Goal: Task Accomplishment & Management: Manage account settings

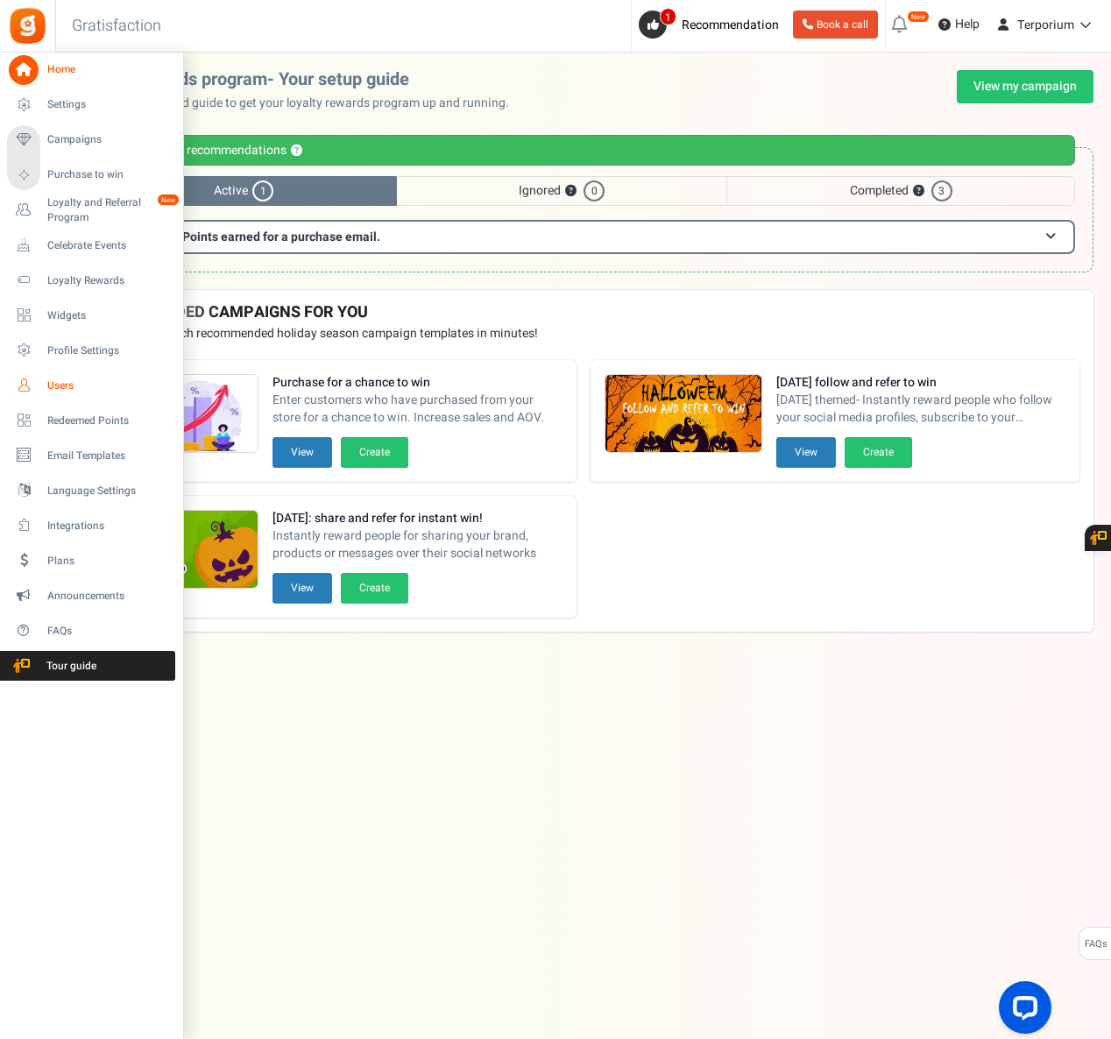
click at [68, 386] on span "Users" at bounding box center [108, 386] width 123 height 15
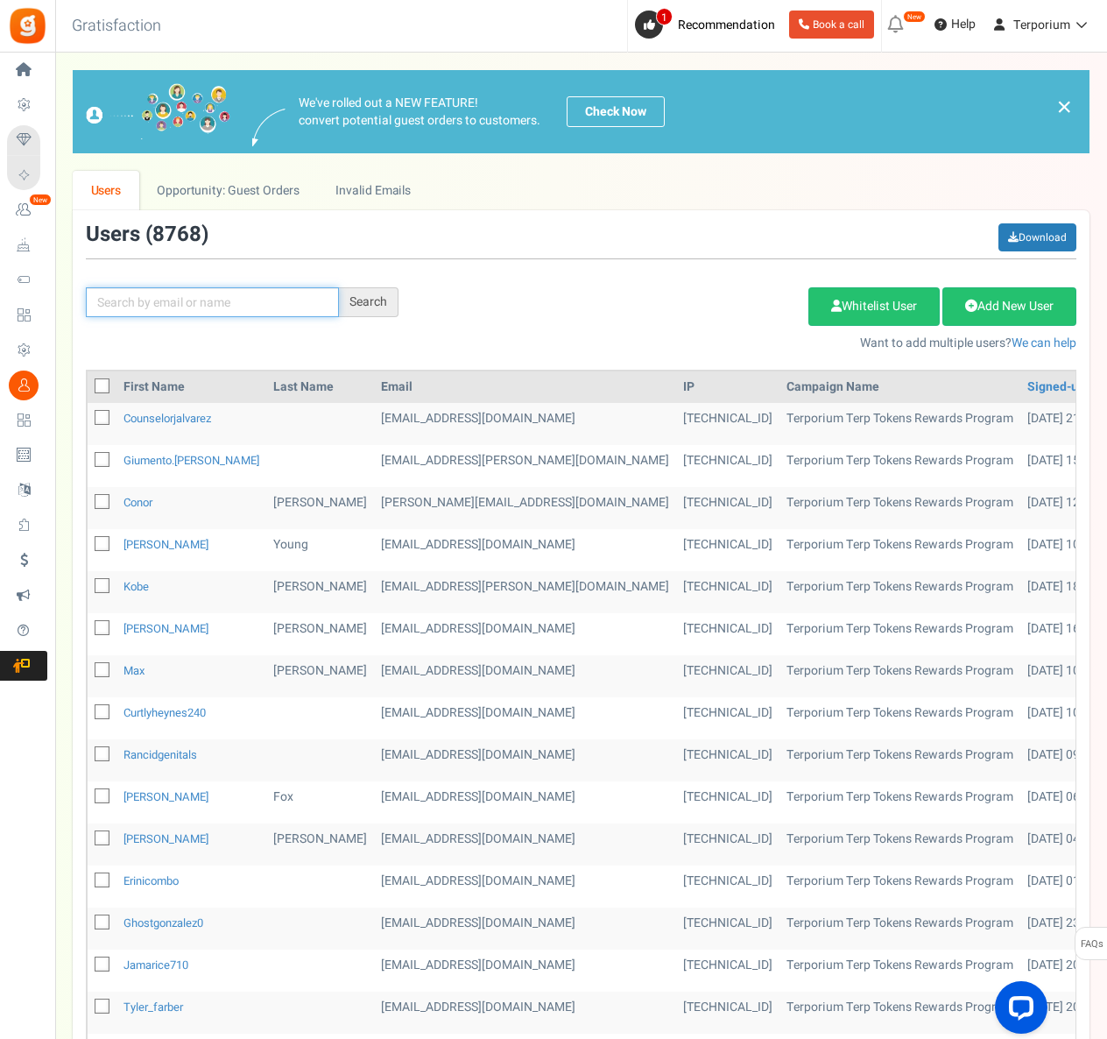
click at [244, 294] on input "text" at bounding box center [212, 302] width 253 height 30
type input "v"
paste input "[EMAIL_ADDRESS][DOMAIN_NAME]"
type input "[EMAIL_ADDRESS][DOMAIN_NAME]"
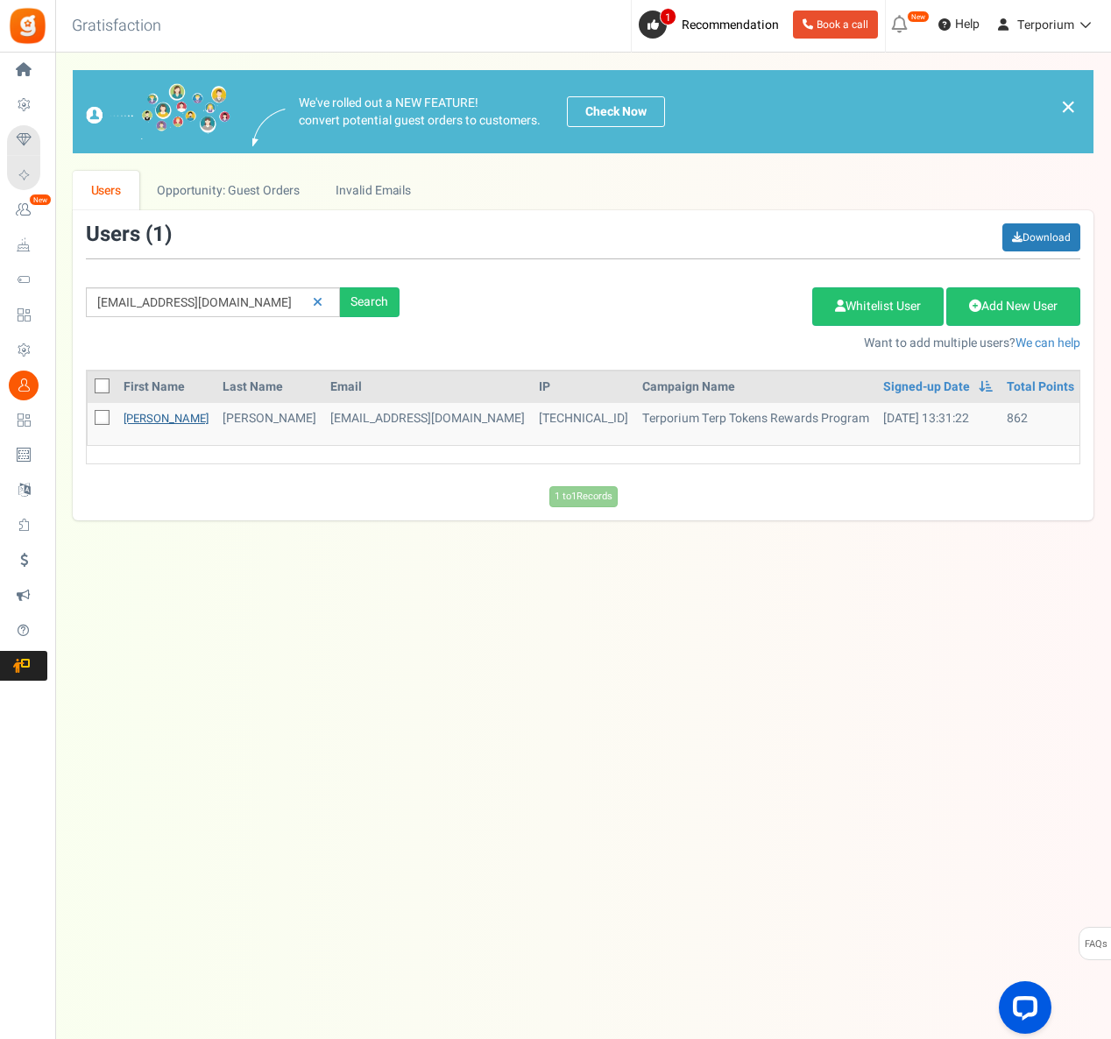
click at [145, 422] on link "[PERSON_NAME]" at bounding box center [166, 418] width 85 height 17
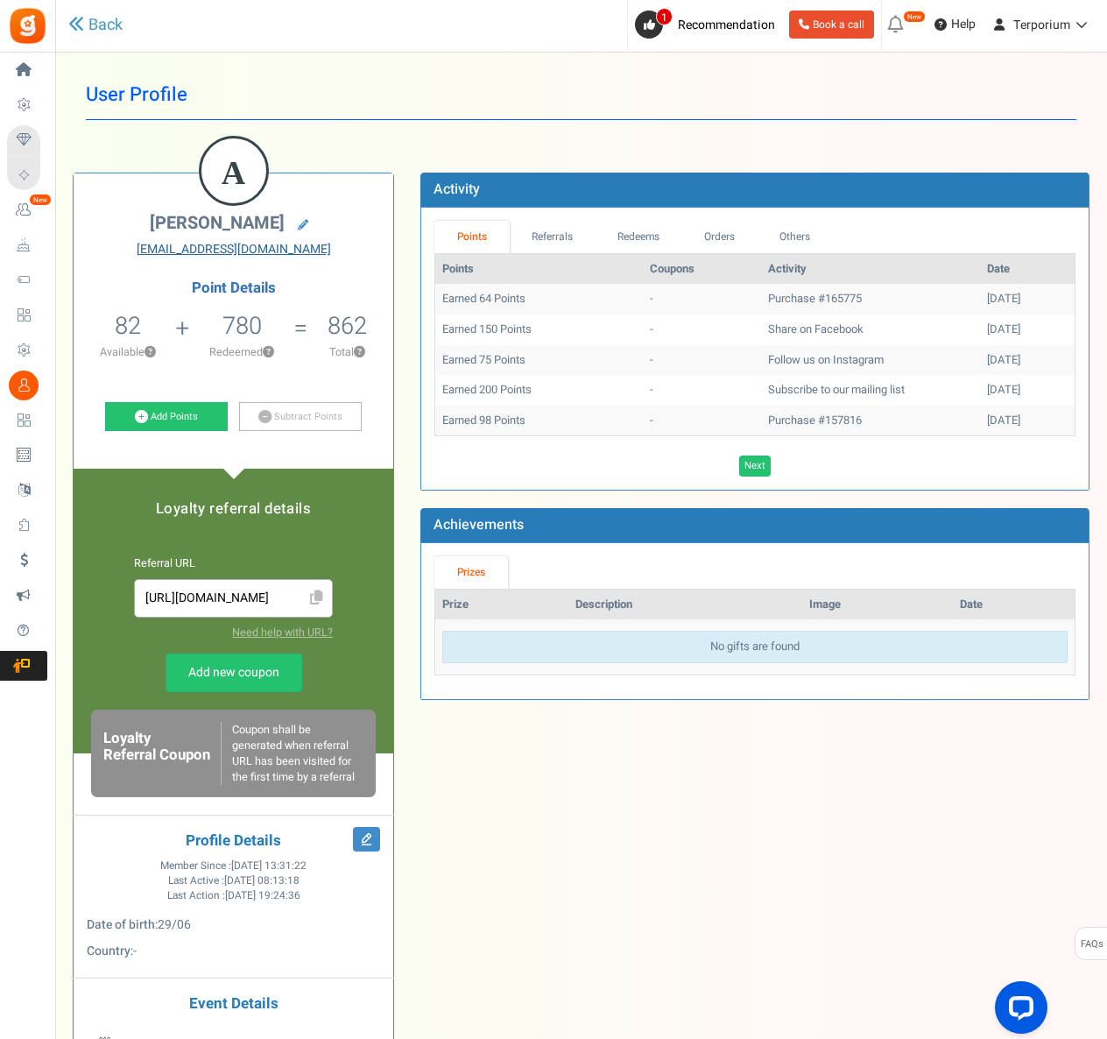
drag, startPoint x: 338, startPoint y: 258, endPoint x: 203, endPoint y: 246, distance: 135.5
click at [203, 246] on div "A [PERSON_NAME] [EMAIL_ADDRESS][DOMAIN_NAME] Point Details 82 82 Redeemable 0 E…" at bounding box center [234, 677] width 320 height 1009
click at [300, 228] on icon at bounding box center [303, 225] width 11 height 11
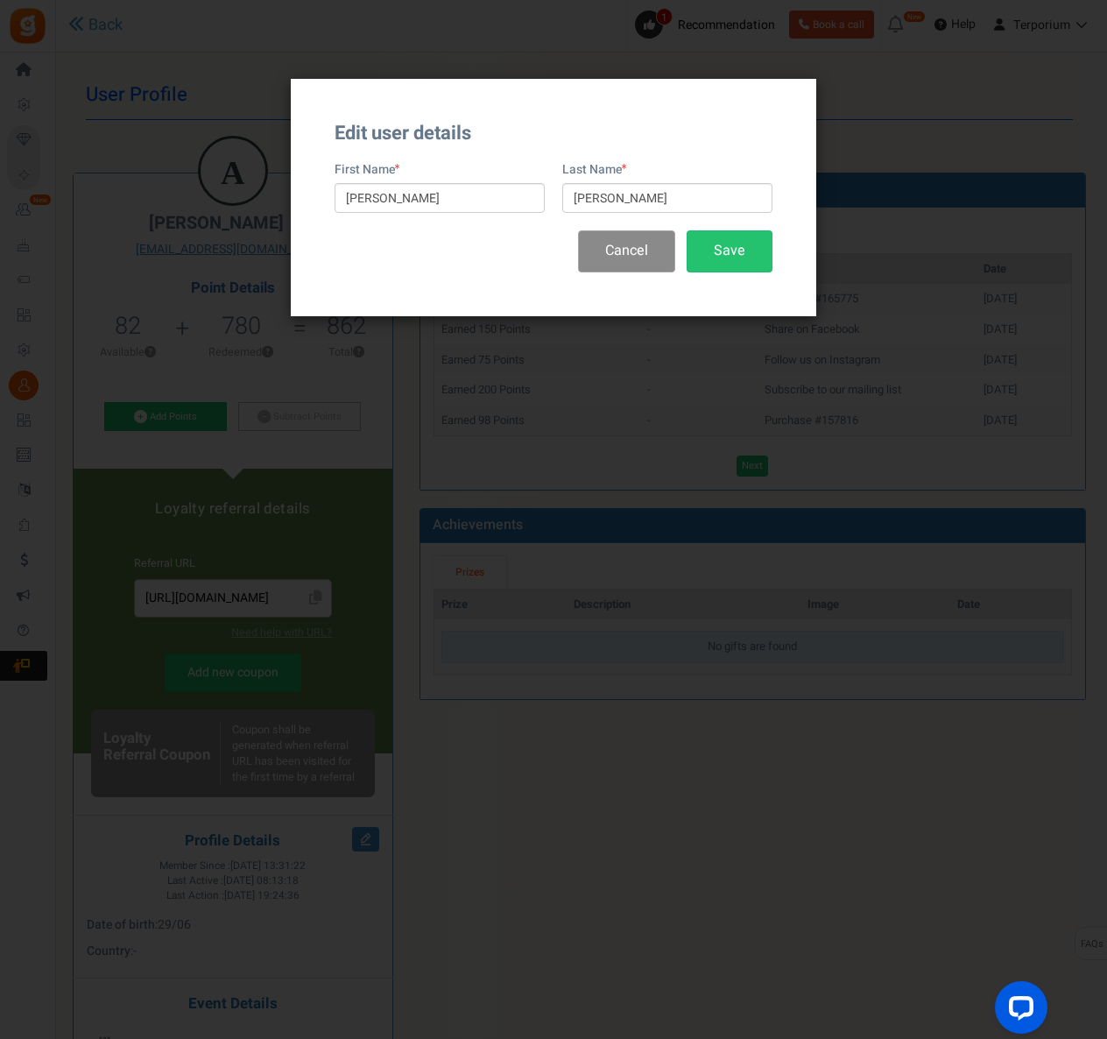
click at [600, 251] on button "Cancel" at bounding box center [626, 250] width 97 height 41
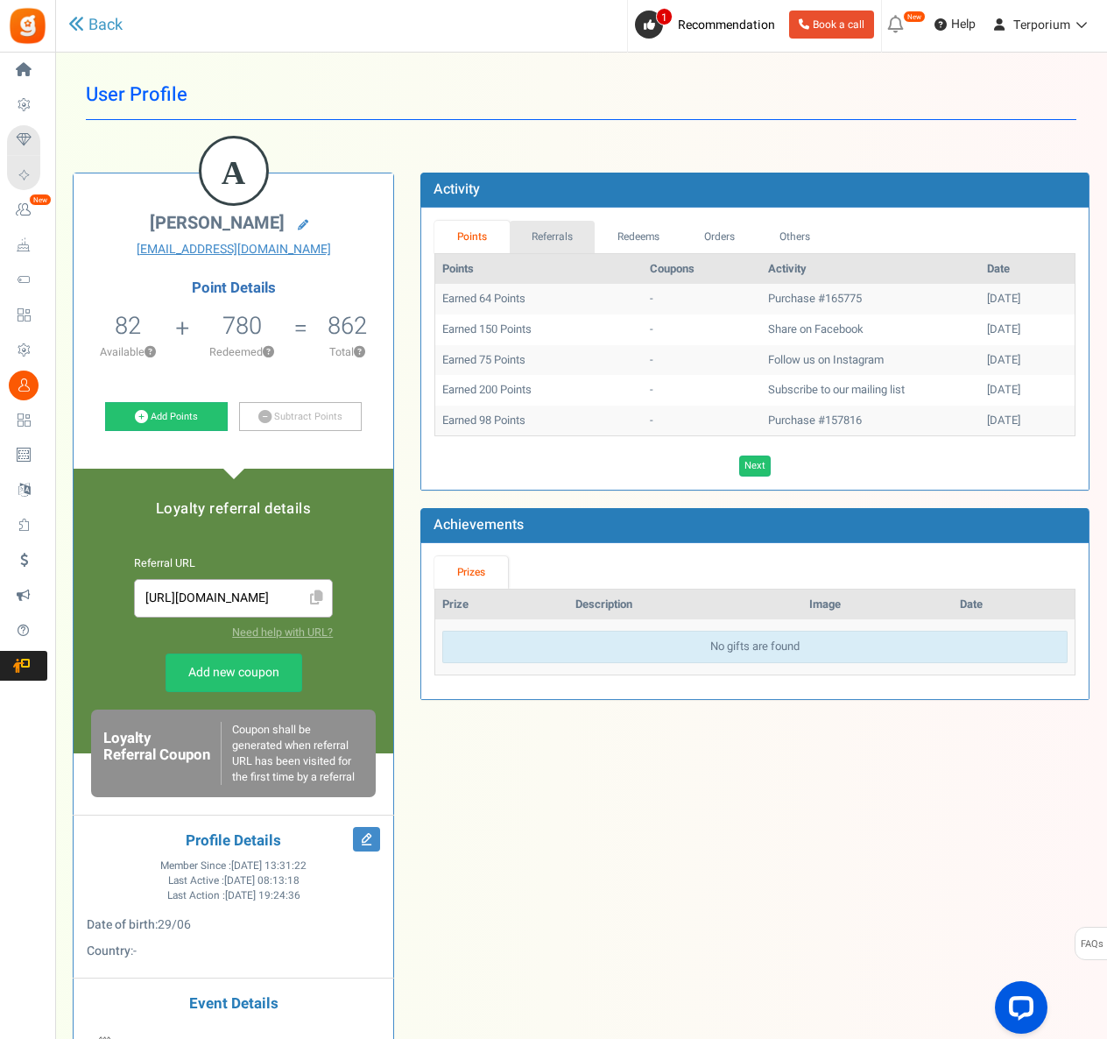
click at [557, 244] on link "Referrals" at bounding box center [553, 237] width 86 height 32
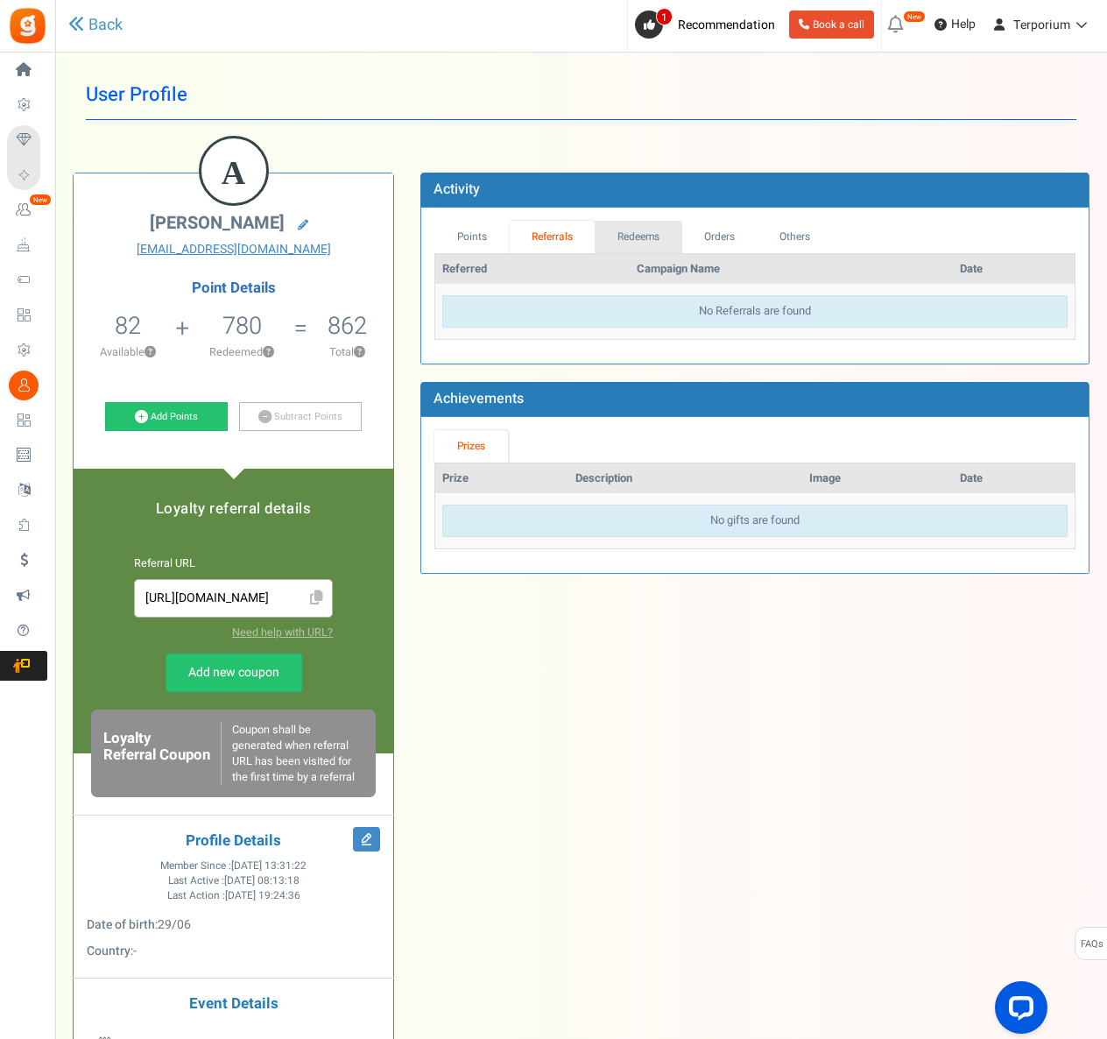
click at [637, 237] on link "Redeems" at bounding box center [639, 237] width 88 height 32
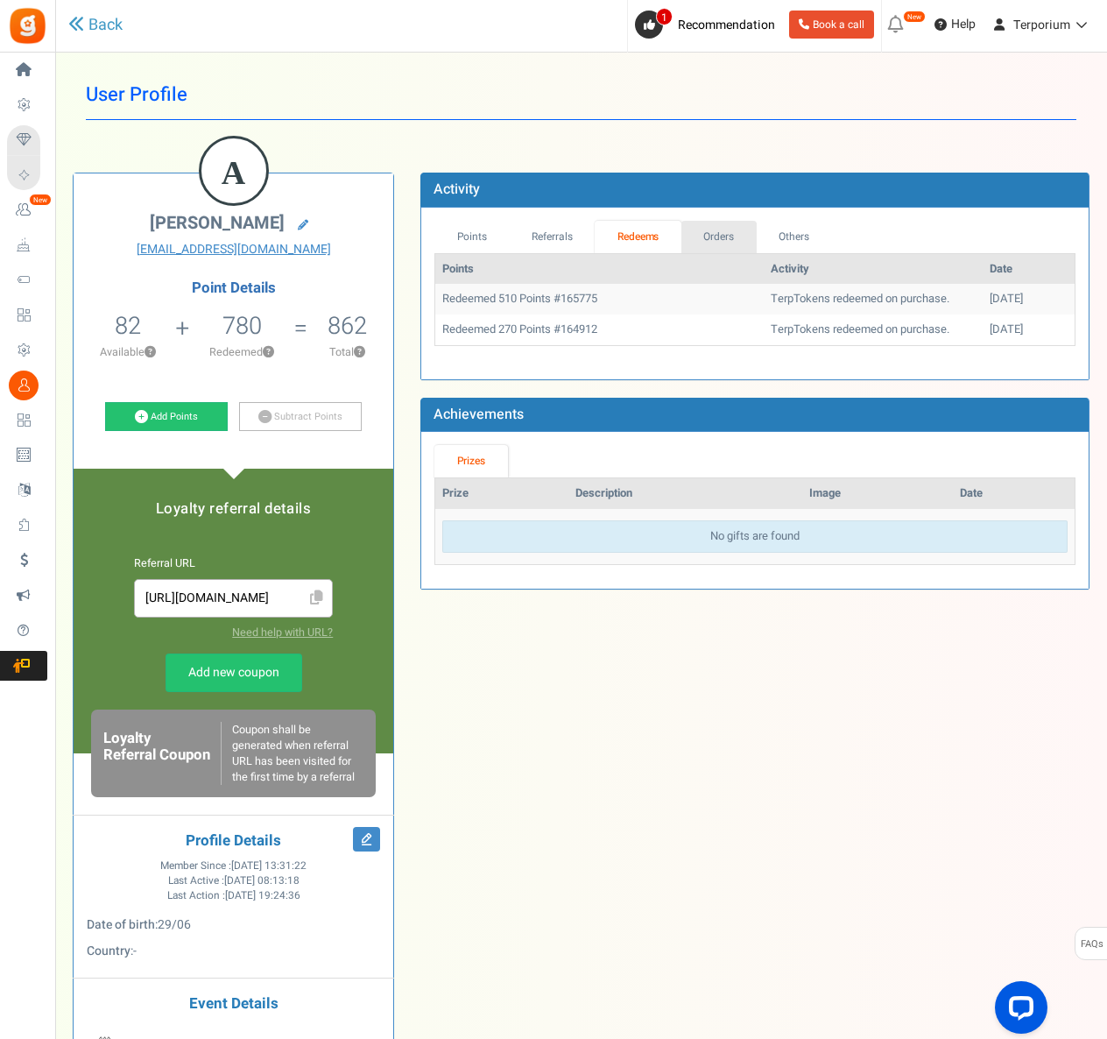
click at [748, 231] on link "Orders" at bounding box center [719, 237] width 75 height 32
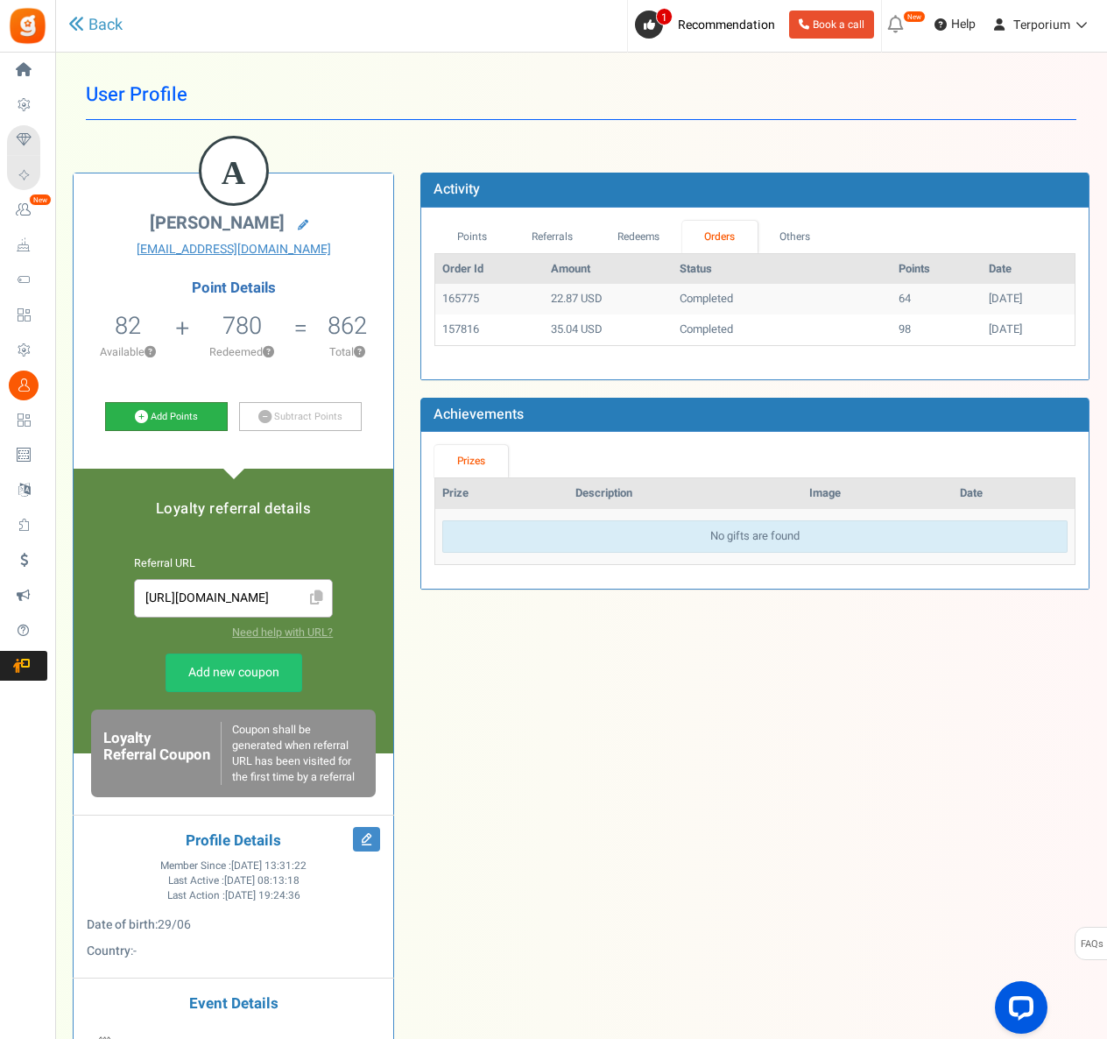
click at [159, 422] on link "Add Points" at bounding box center [166, 417] width 123 height 30
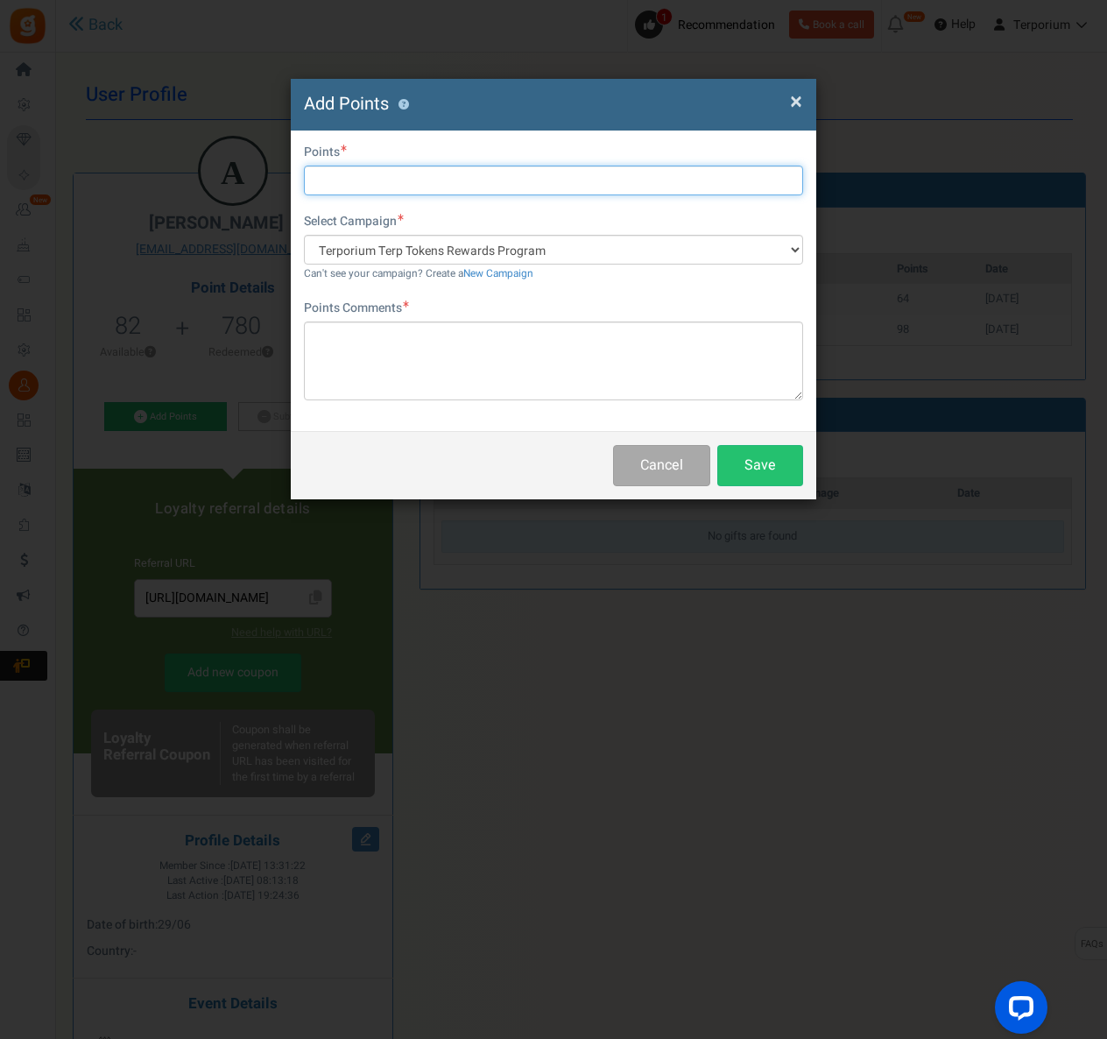
click at [356, 190] on input "text" at bounding box center [553, 181] width 499 height 30
type input "200"
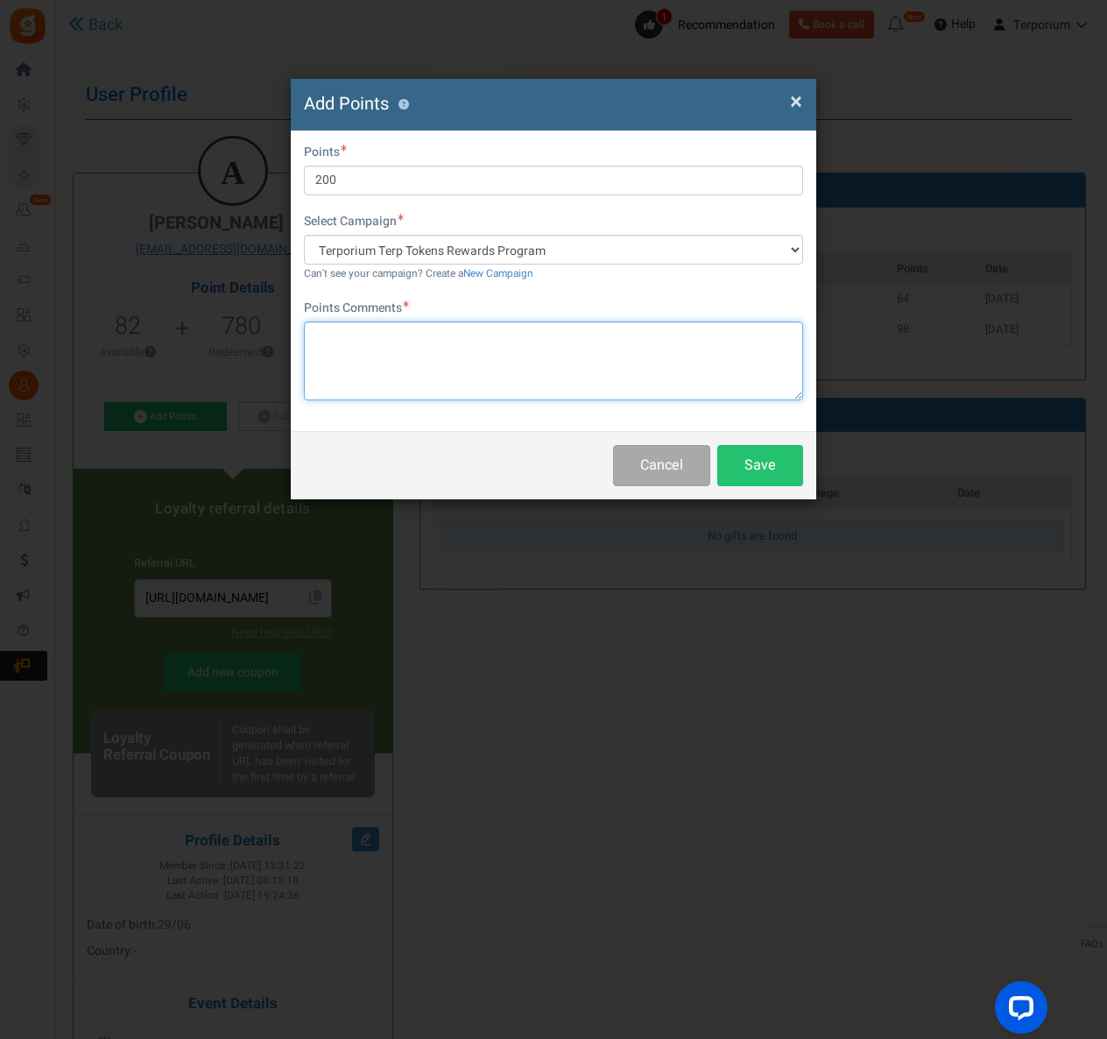
click at [368, 362] on textarea at bounding box center [553, 361] width 499 height 79
type textarea "b"
type textarea "banger"
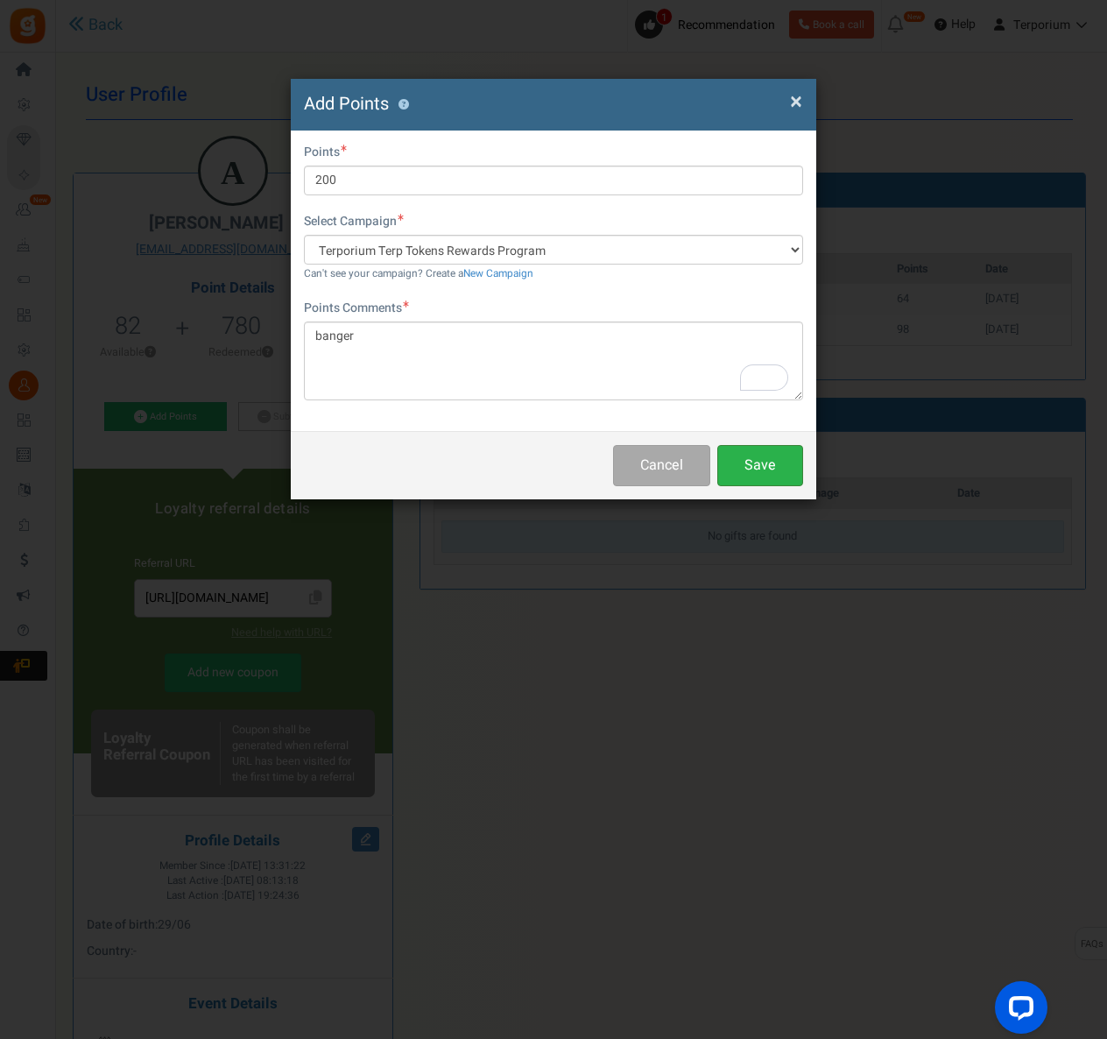
click at [783, 458] on button "Save" at bounding box center [761, 465] width 86 height 41
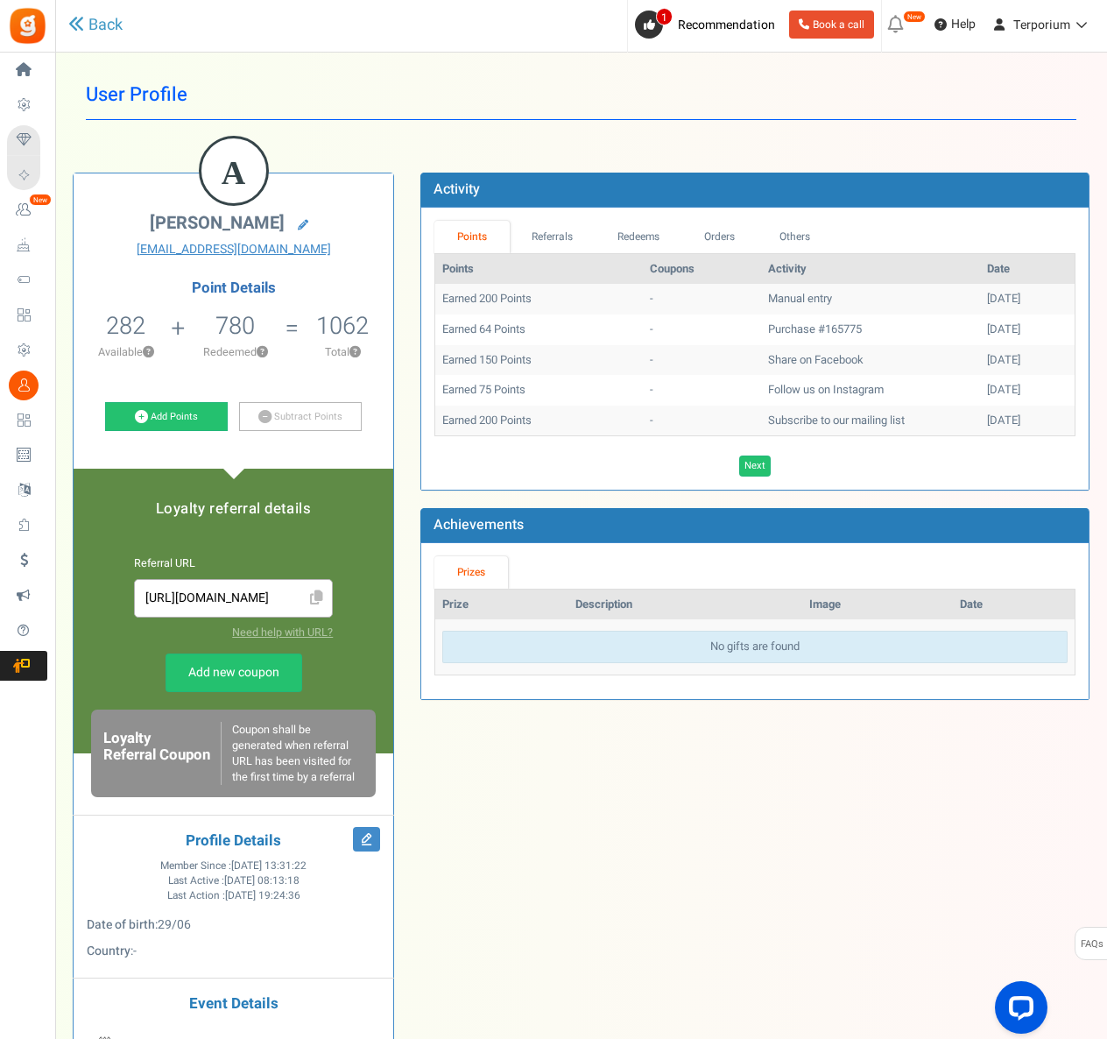
click at [326, 155] on div "A [PERSON_NAME] [EMAIL_ADDRESS][DOMAIN_NAME] Point Details 282 82 Redeemable 0 …" at bounding box center [582, 673] width 1044 height 1055
